Goal: Find specific page/section: Find specific page/section

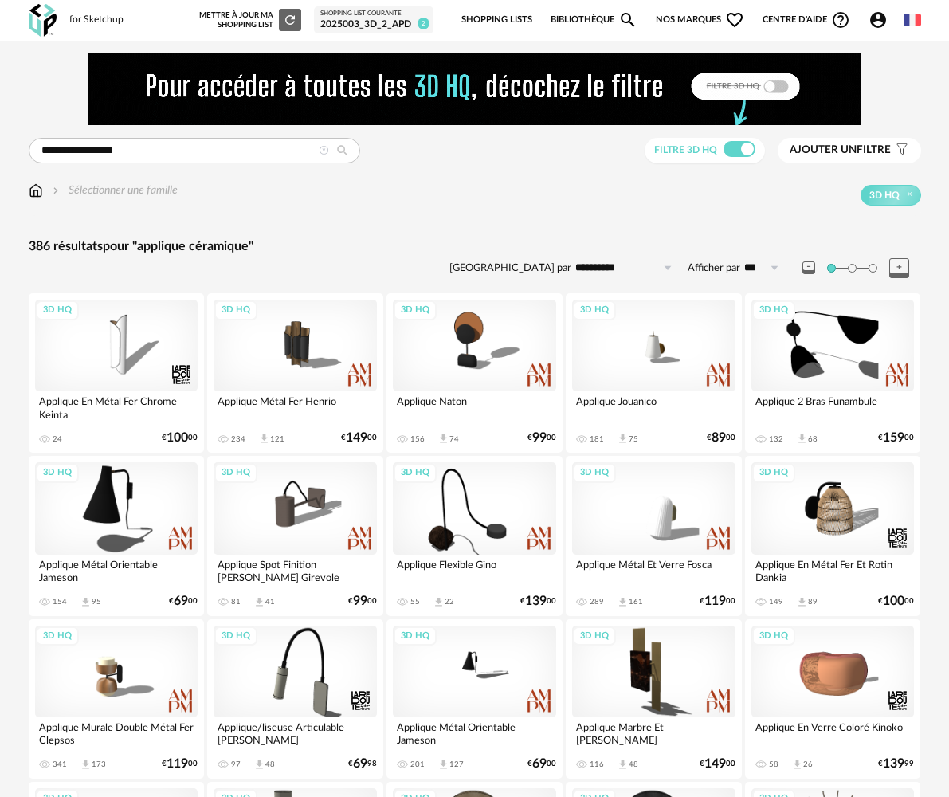
scroll to position [2851, 0]
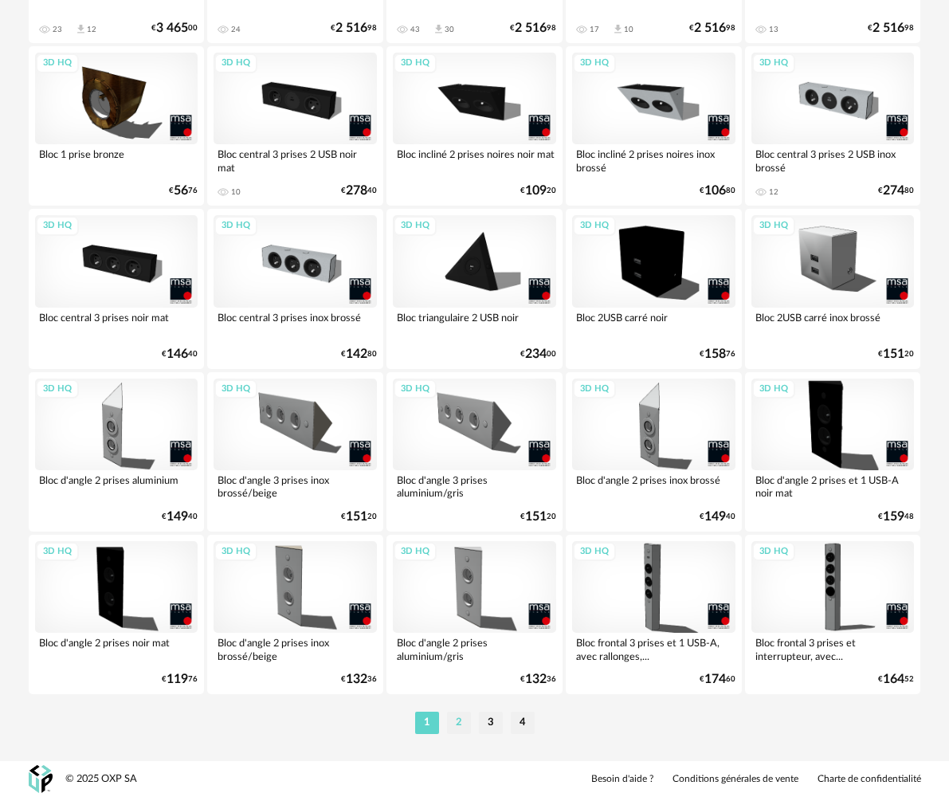
click at [466, 730] on li "2" at bounding box center [459, 723] width 24 height 22
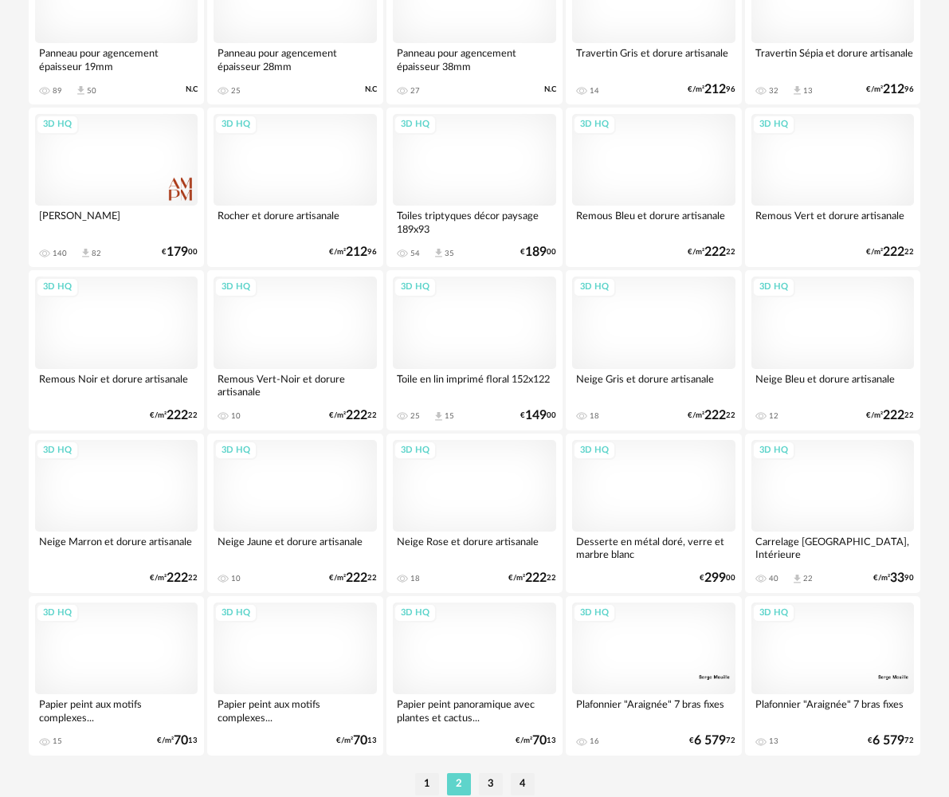
scroll to position [2851, 0]
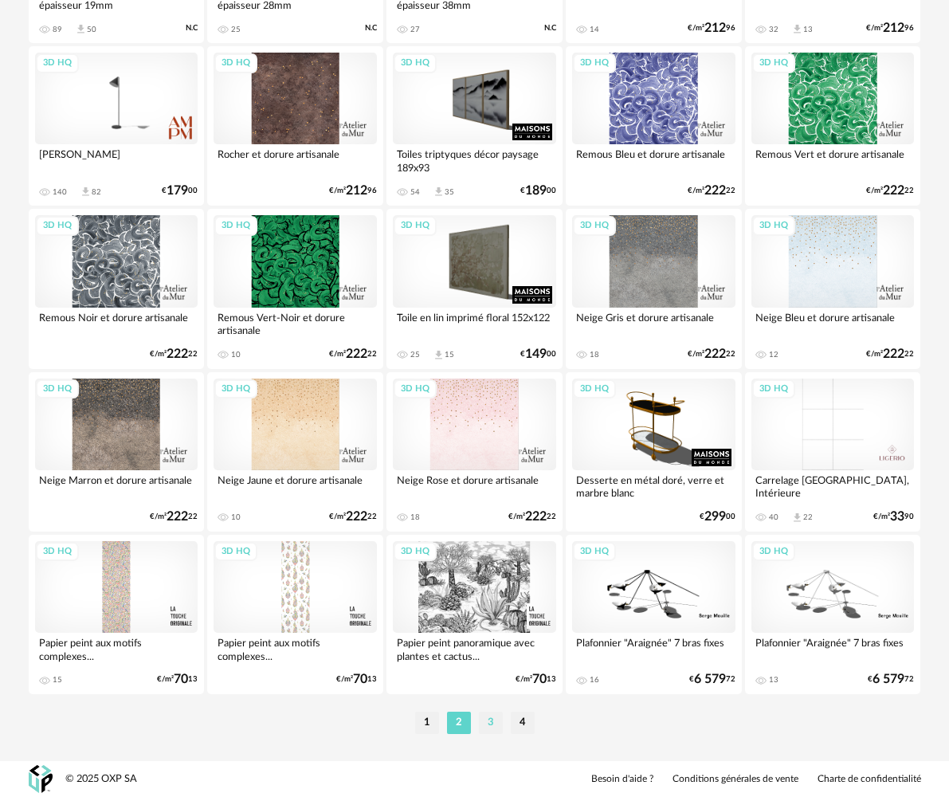
click at [490, 721] on li "3" at bounding box center [491, 723] width 24 height 22
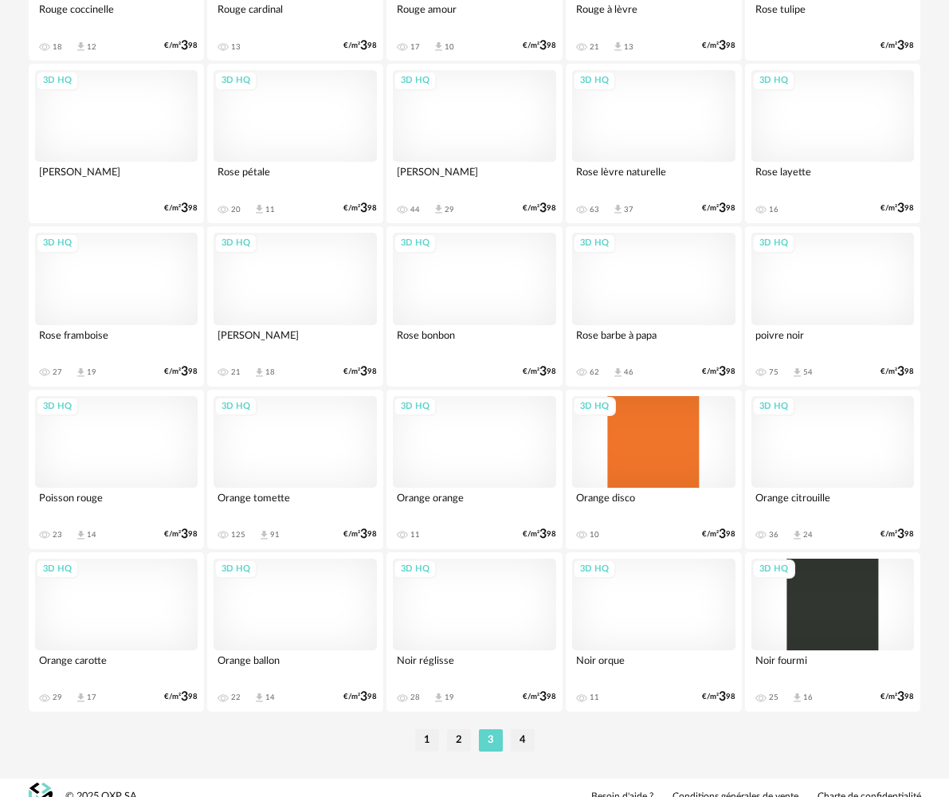
scroll to position [2851, 0]
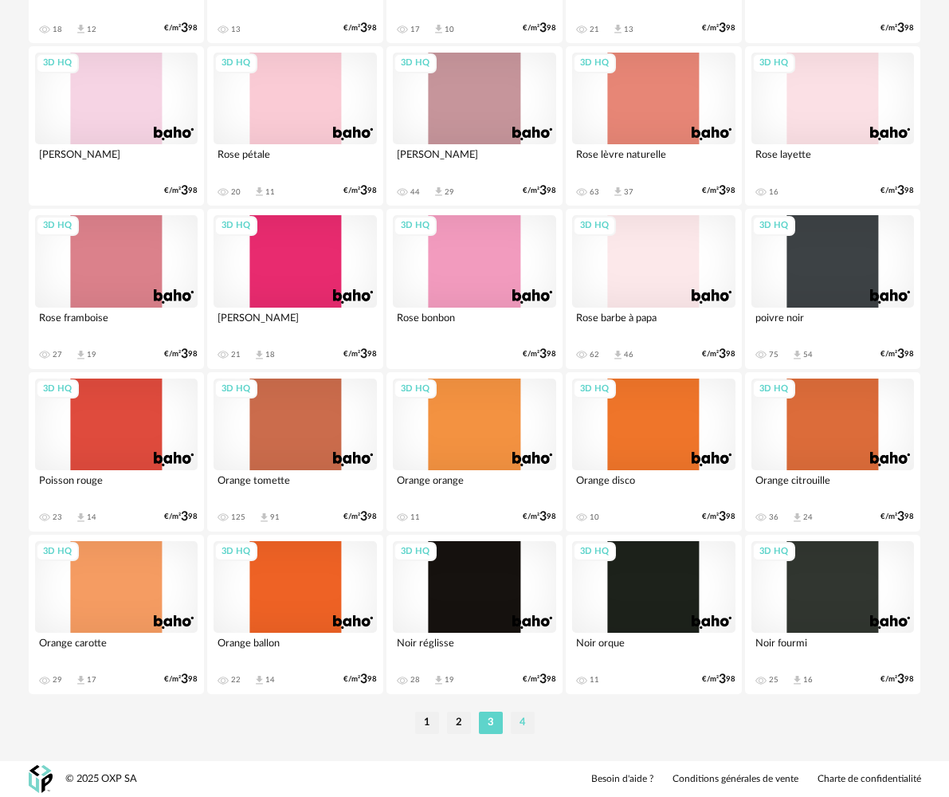
click at [522, 719] on li "4" at bounding box center [523, 723] width 24 height 22
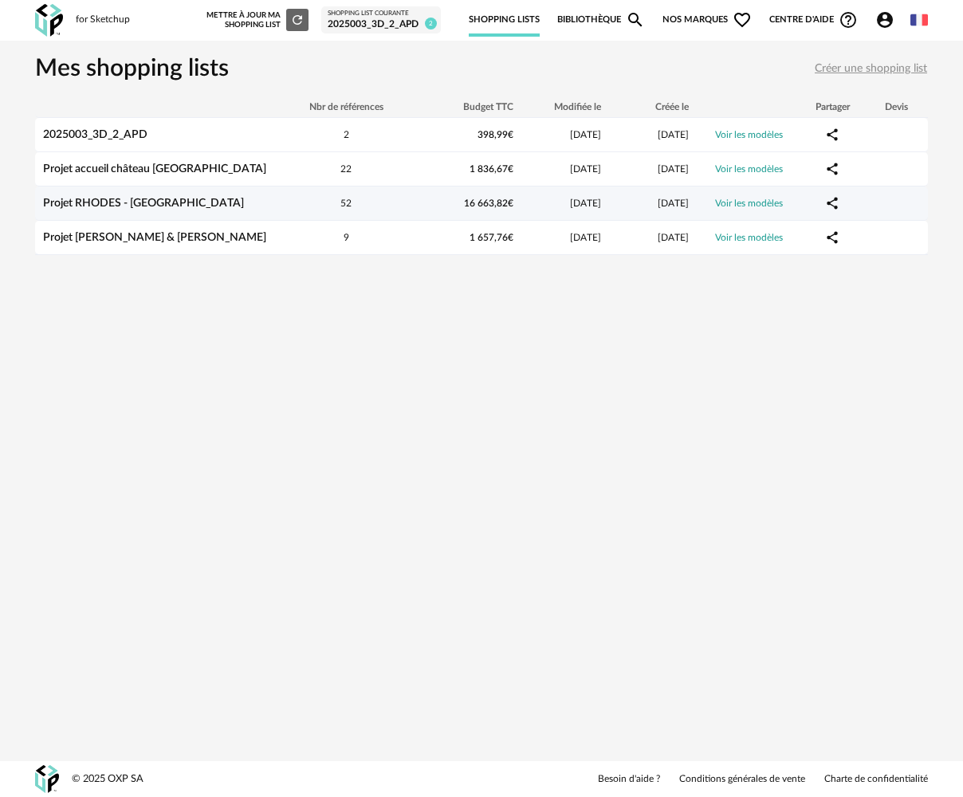
click at [161, 205] on link "Projet RHODES - Cahors" at bounding box center [143, 203] width 201 height 11
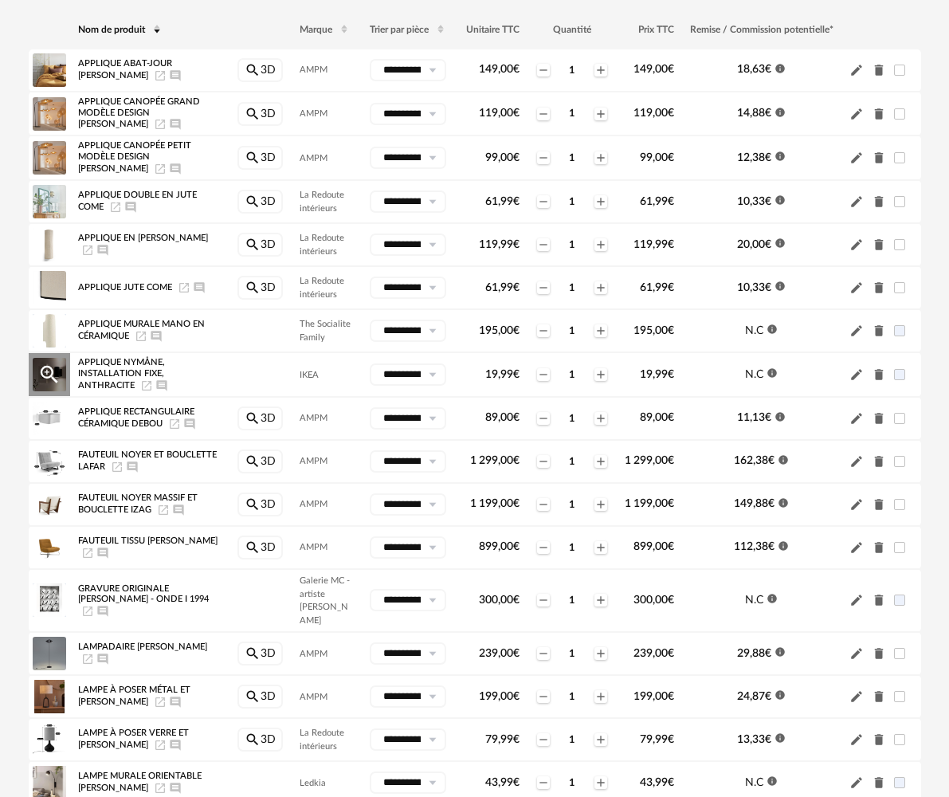
scroll to position [638, 0]
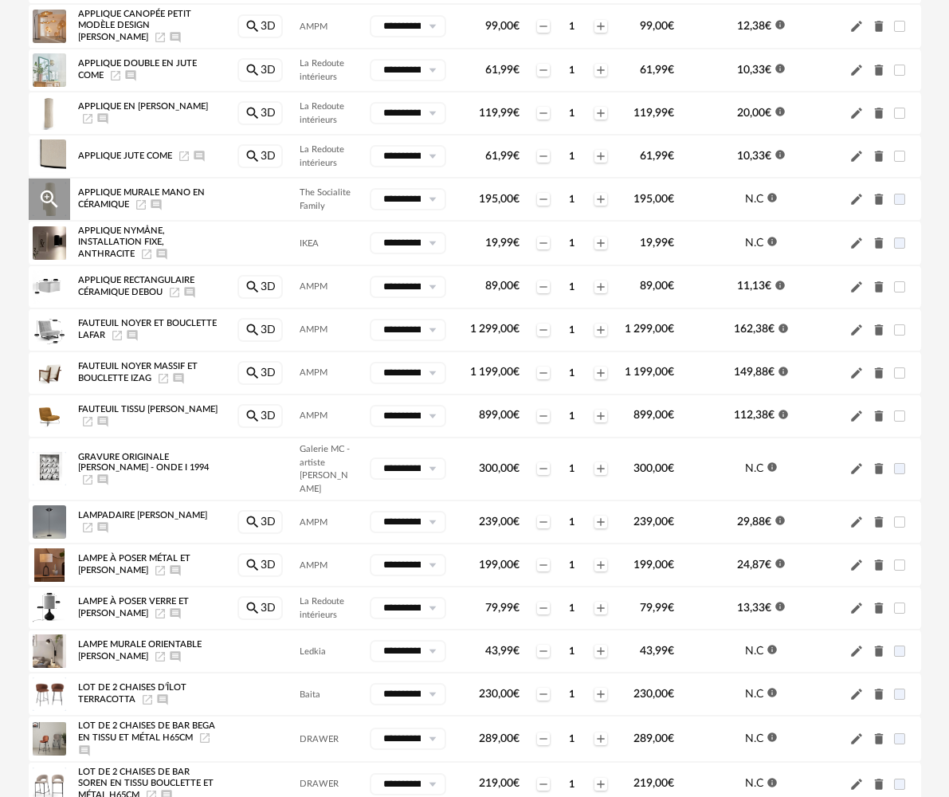
click at [143, 206] on icon "Launch icon" at bounding box center [141, 204] width 13 height 13
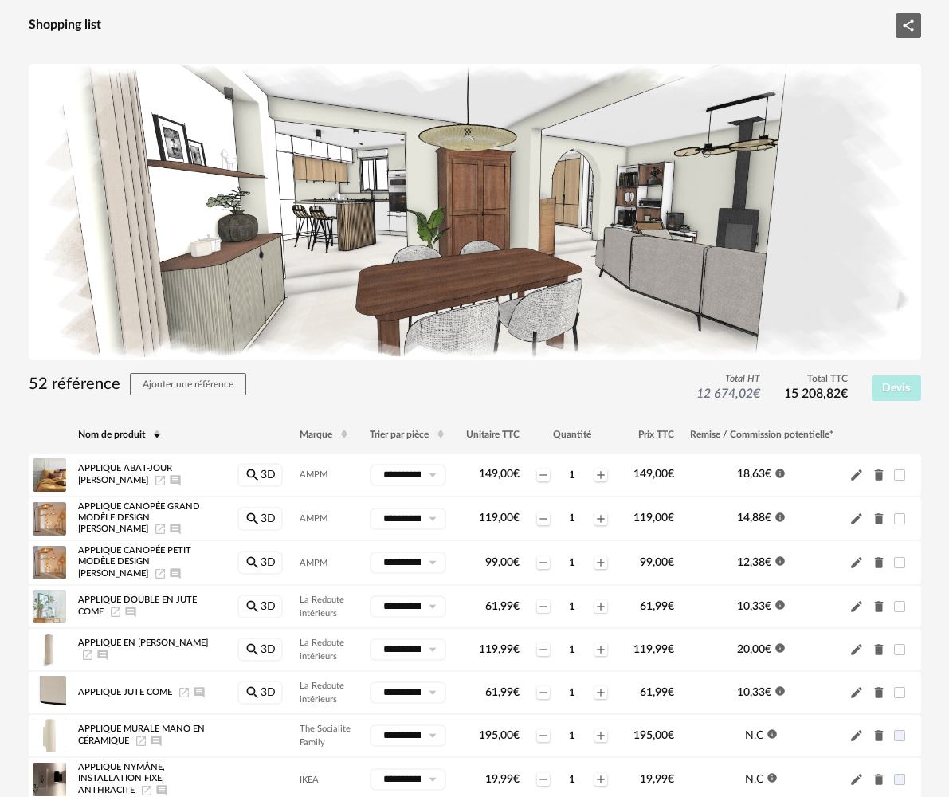
scroll to position [0, 0]
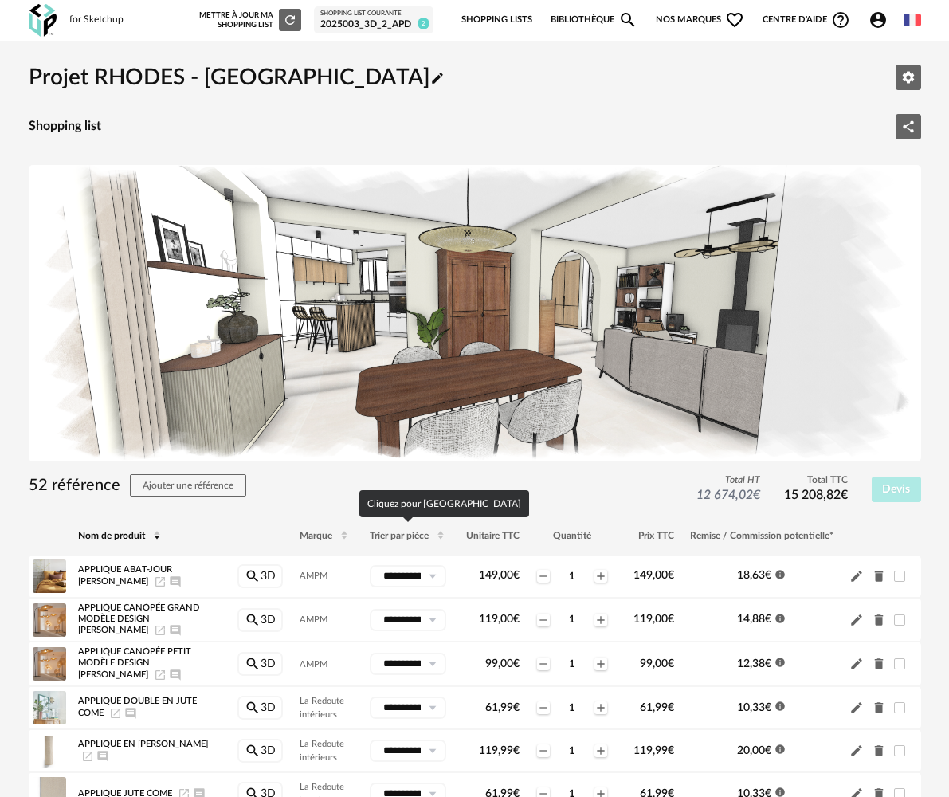
click at [407, 534] on span "Trier par pièce" at bounding box center [399, 536] width 59 height 10
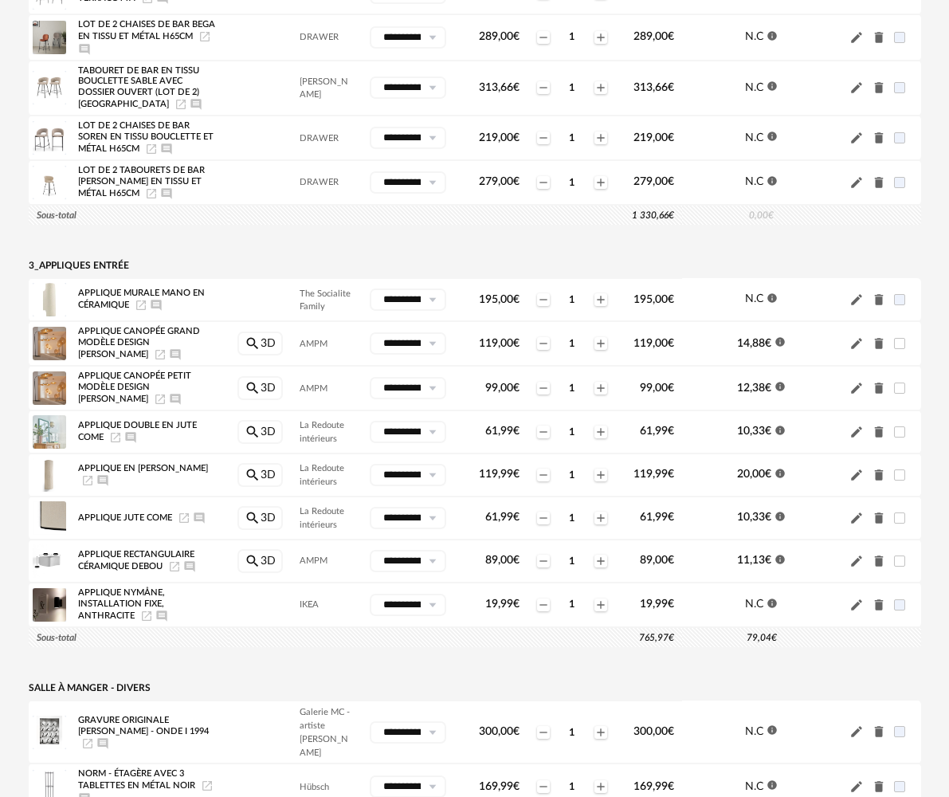
scroll to position [1594, 0]
click at [175, 561] on icon "Launch icon" at bounding box center [174, 567] width 13 height 13
click at [174, 561] on icon "Launch icon" at bounding box center [174, 567] width 13 height 13
